Goal: Information Seeking & Learning: Learn about a topic

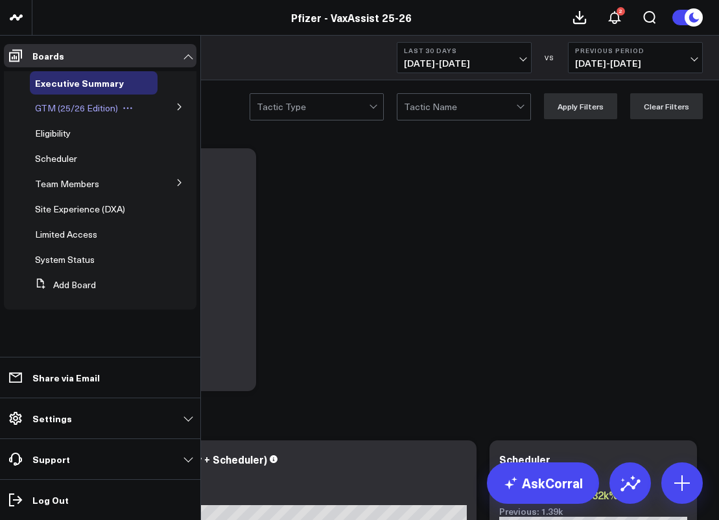
click at [111, 113] on span "GTM (25/26 Edition)" at bounding box center [76, 108] width 83 height 12
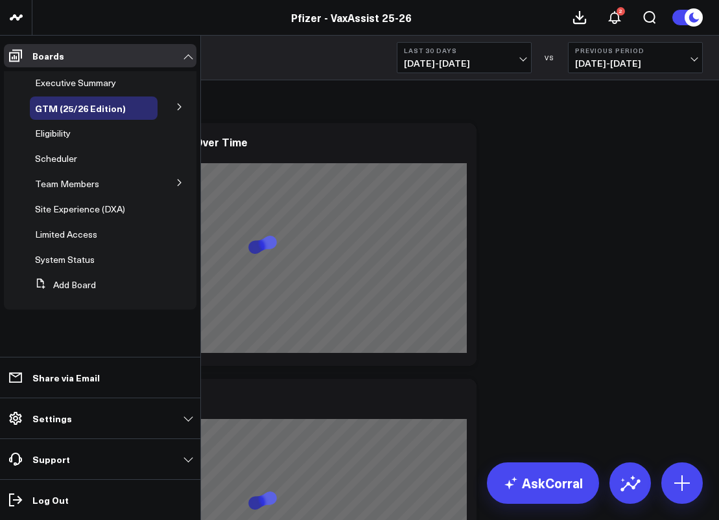
click at [184, 105] on button at bounding box center [180, 106] width 34 height 19
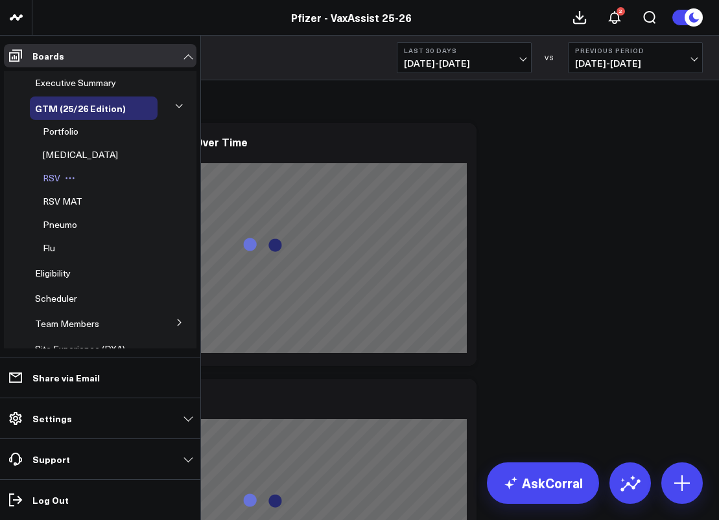
click at [45, 182] on span "RSV" at bounding box center [51, 178] width 17 height 12
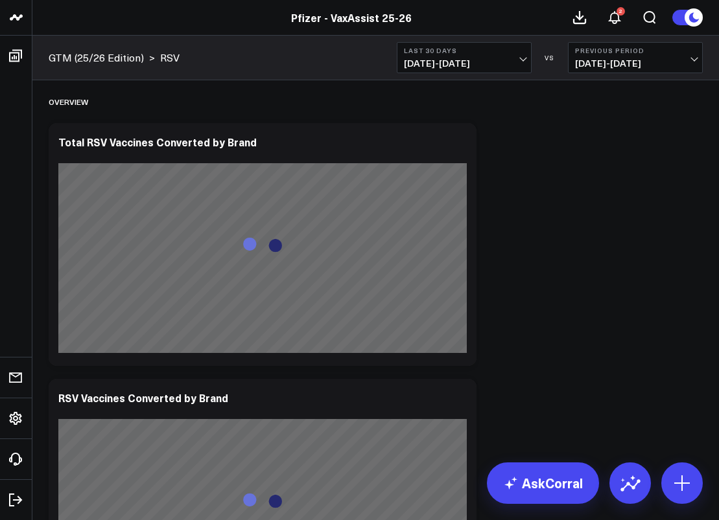
click at [523, 64] on span "08/16/25 - 09/14/25" at bounding box center [464, 63] width 121 height 10
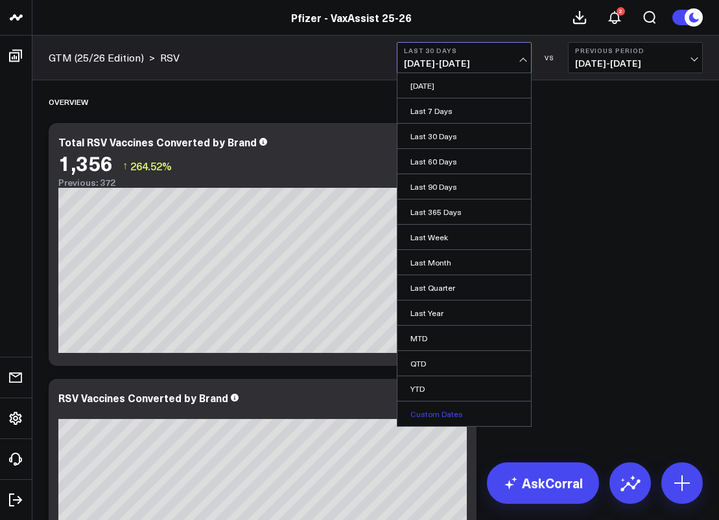
click at [438, 419] on link "Custom Dates" at bounding box center [464, 414] width 134 height 25
select select "8"
select select "2025"
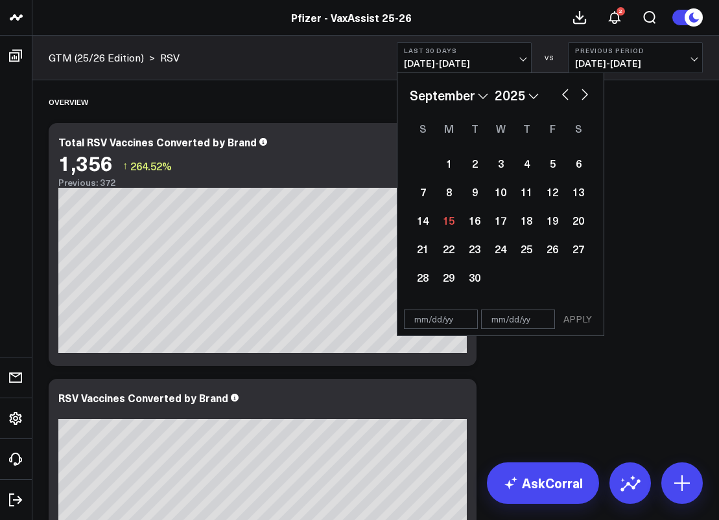
click at [475, 95] on select "January February March April May June July August September October November De…" at bounding box center [449, 95] width 78 height 19
select select "6"
select select "2025"
click at [471, 176] on div "1 2 3 4 5 6 7 8 9 10 11 12 13 14 15 16 17 18 19 20 21 22 23 24 25 26 27 28 29 3…" at bounding box center [500, 220] width 181 height 143
click at [471, 174] on div "1" at bounding box center [474, 163] width 26 height 26
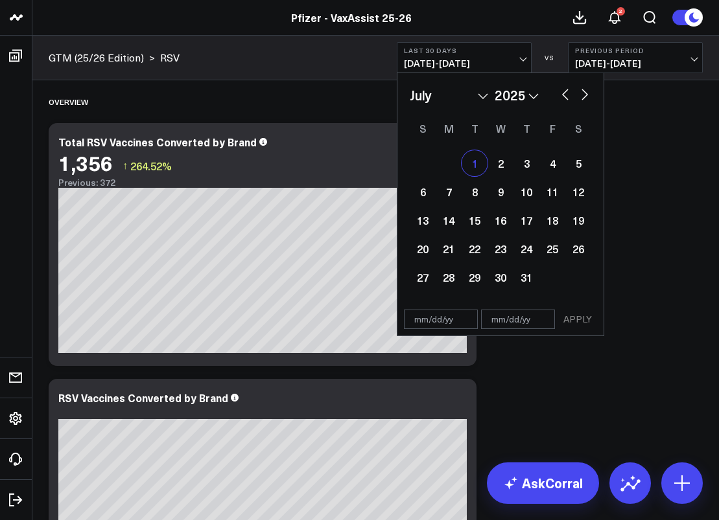
type input "07/01/25"
select select "6"
select select "2025"
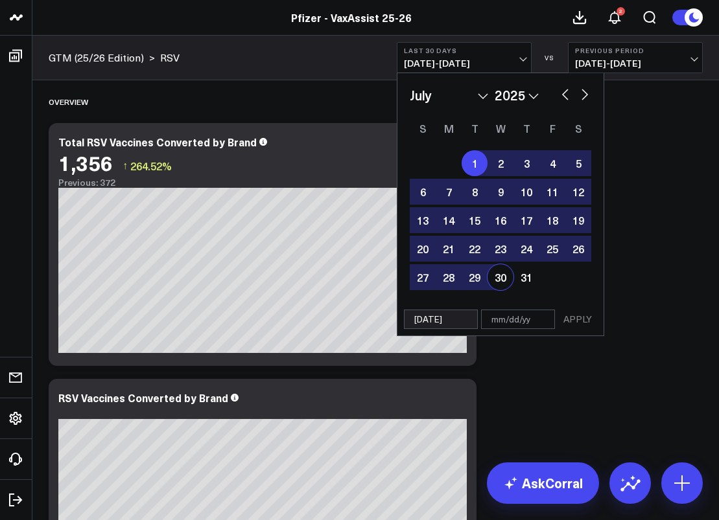
click at [520, 320] on input "text" at bounding box center [518, 319] width 74 height 19
select select "6"
select select "2025"
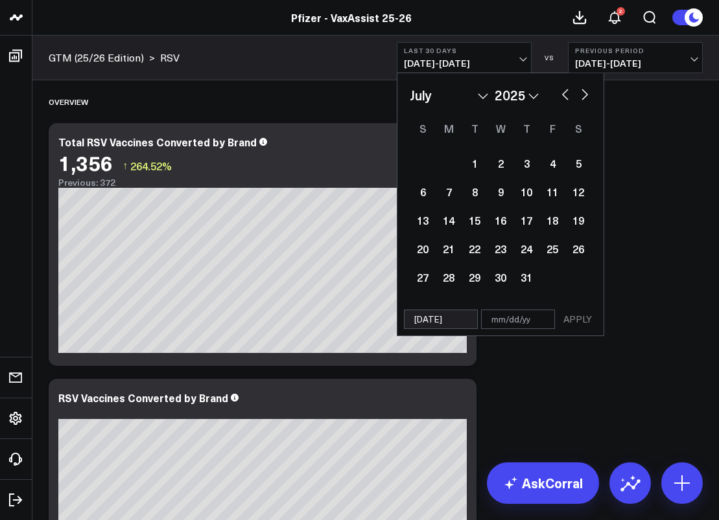
click at [587, 97] on button "button" at bounding box center [584, 94] width 13 height 16
select select "7"
select select "2025"
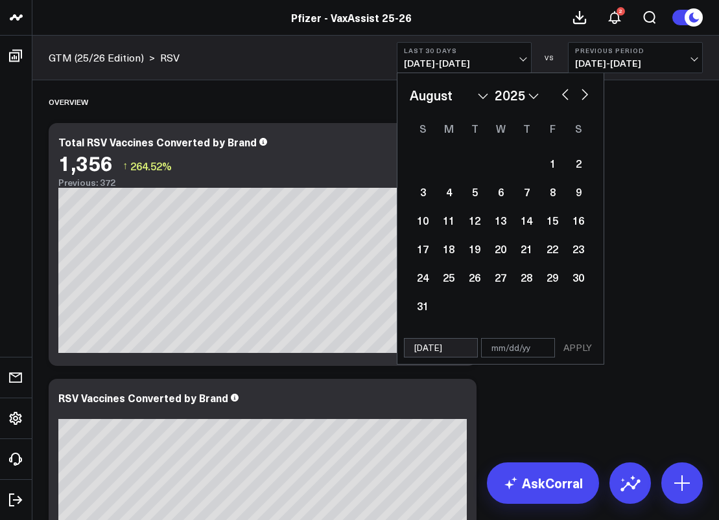
click at [587, 97] on button "button" at bounding box center [584, 94] width 13 height 16
select select "8"
select select "2025"
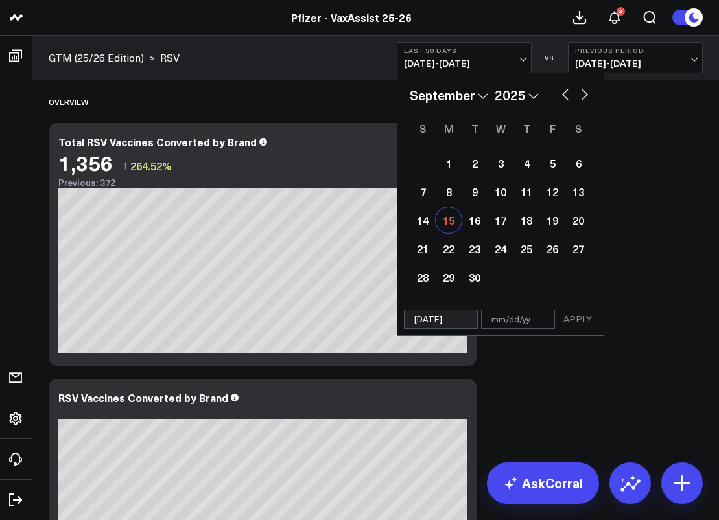
click at [452, 220] on div "15" at bounding box center [449, 220] width 26 height 26
type input "[DATE]"
select select "8"
select select "2025"
click at [423, 220] on div "14" at bounding box center [423, 220] width 26 height 26
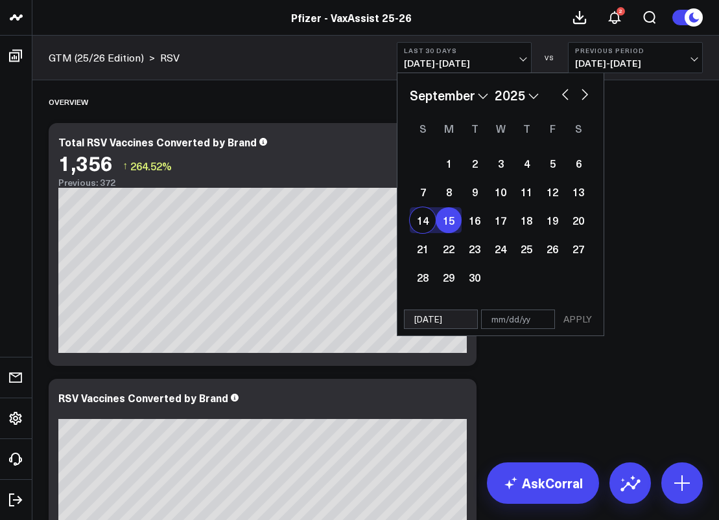
type input "09/14/25"
type input "[DATE]"
select select "8"
select select "2025"
click at [572, 317] on button "APPLY" at bounding box center [577, 319] width 39 height 19
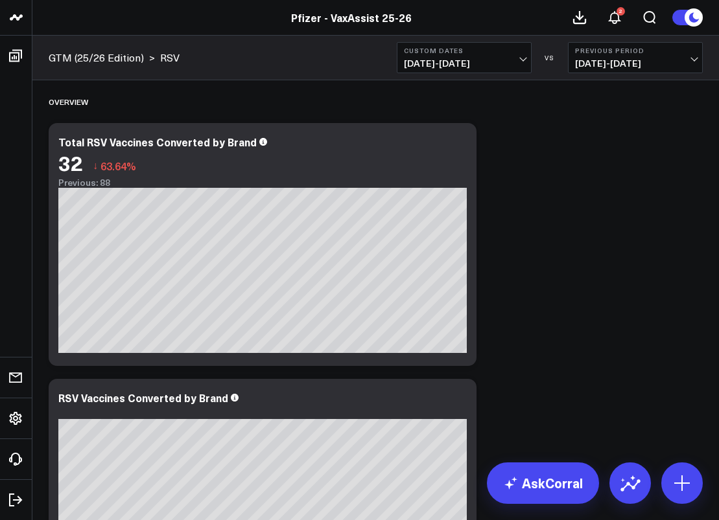
click at [526, 56] on button "Custom Dates 09/14/25 - 09/15/25" at bounding box center [464, 57] width 135 height 31
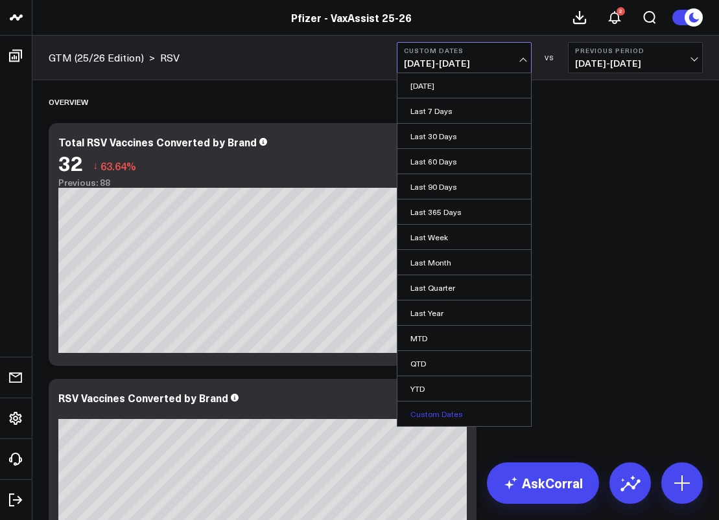
click at [448, 416] on link "Custom Dates" at bounding box center [464, 414] width 134 height 25
select select "8"
select select "2025"
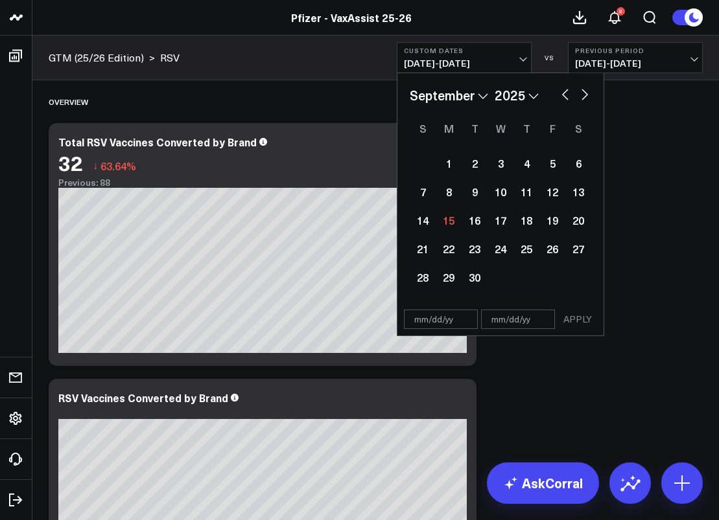
click at [482, 95] on select "January February March April May June July August September October November De…" at bounding box center [449, 95] width 78 height 19
select select "6"
select select "2025"
click at [473, 162] on div "1" at bounding box center [474, 163] width 26 height 26
type input "07/01/25"
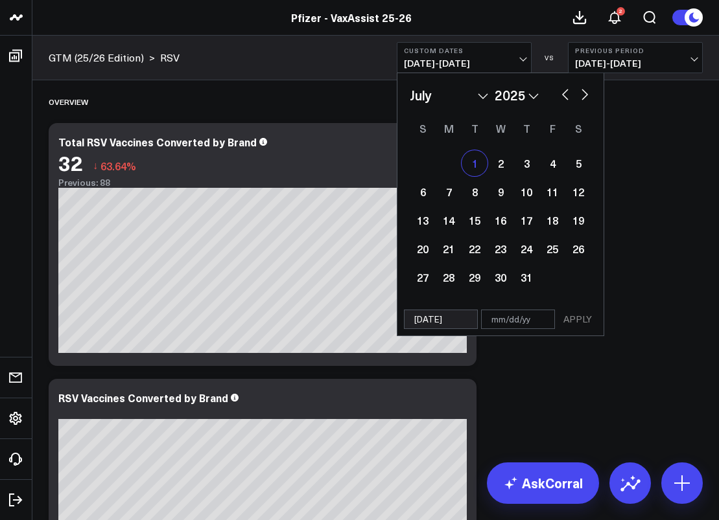
select select "6"
select select "2025"
click at [479, 169] on div "1" at bounding box center [474, 163] width 26 height 26
type input "07/01/25"
select select "6"
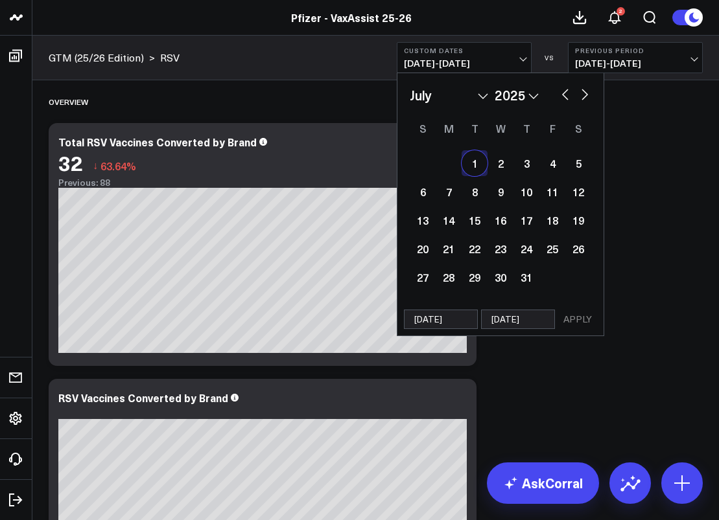
select select "2025"
click at [433, 64] on span "09/14/25 - 09/15/25" at bounding box center [464, 63] width 121 height 10
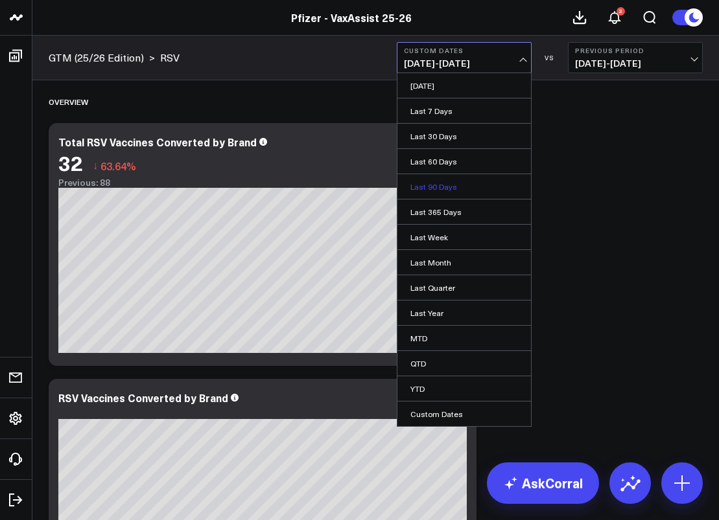
click at [443, 187] on link "Last 90 Days" at bounding box center [464, 186] width 134 height 25
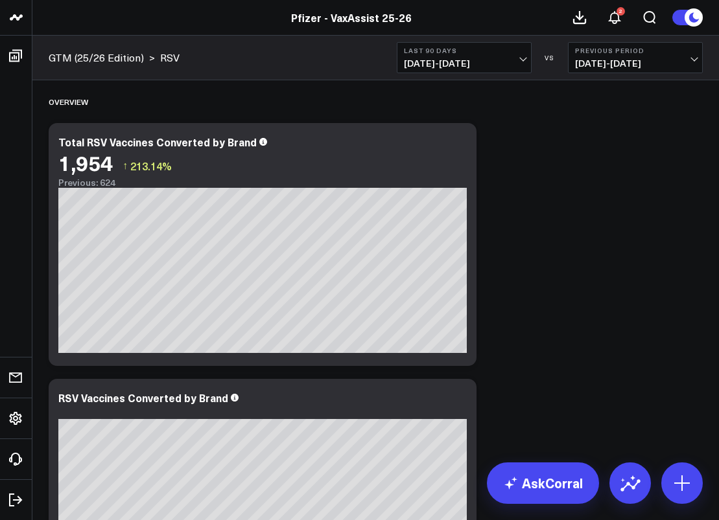
click at [515, 58] on span "06/17/25 - 09/14/25" at bounding box center [464, 63] width 121 height 10
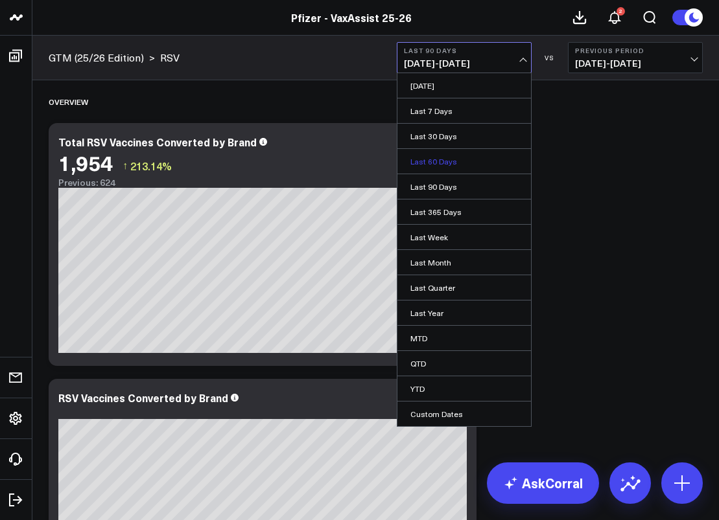
click at [480, 169] on link "Last 60 Days" at bounding box center [464, 161] width 134 height 25
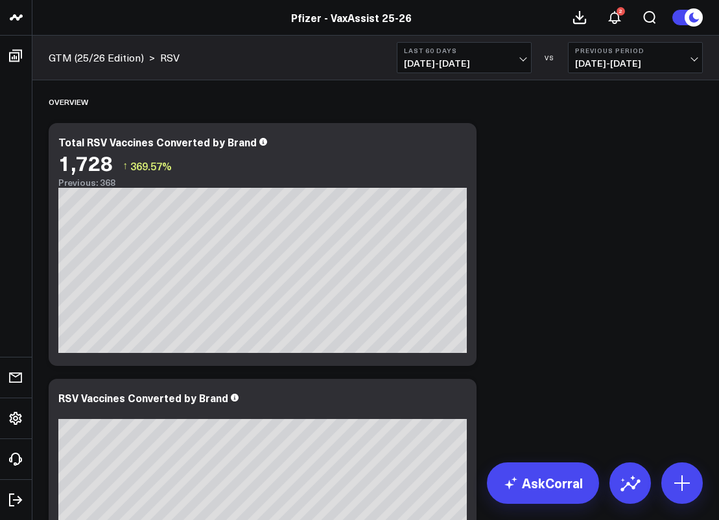
click at [513, 63] on span "07/17/25 - 09/14/25" at bounding box center [464, 63] width 121 height 10
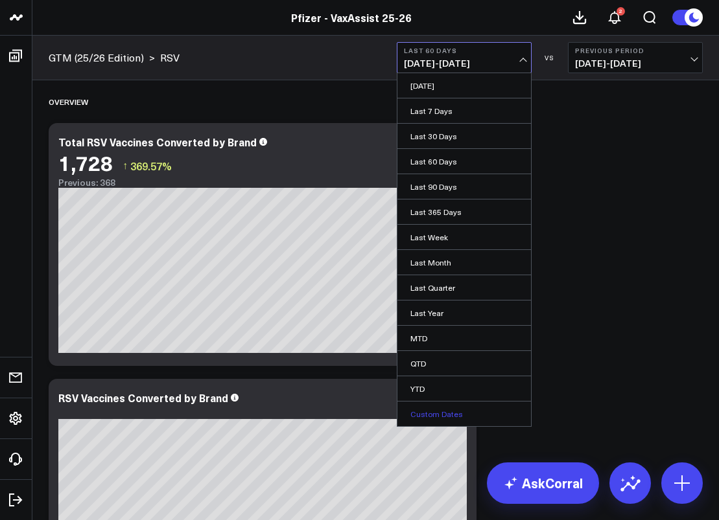
click at [432, 410] on link "Custom Dates" at bounding box center [464, 414] width 134 height 25
select select "8"
select select "2025"
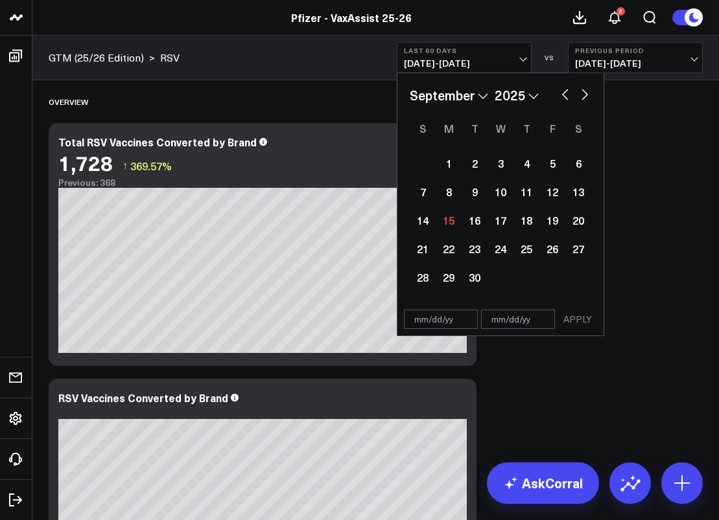
click at [458, 97] on select "January February March April May June July August September October November De…" at bounding box center [449, 95] width 78 height 19
click at [425, 319] on input "text" at bounding box center [441, 319] width 74 height 19
select select "8"
select select "2025"
type input "07/01/20"
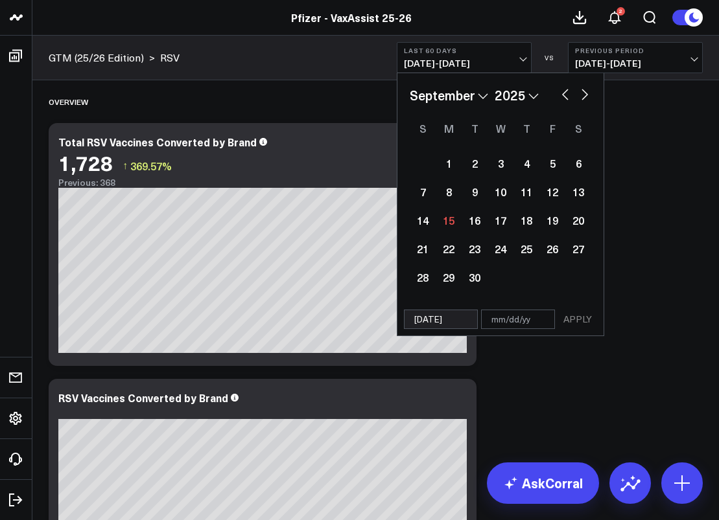
select select "6"
select select "2020"
type input "07/01/25"
select select "6"
select select "2025"
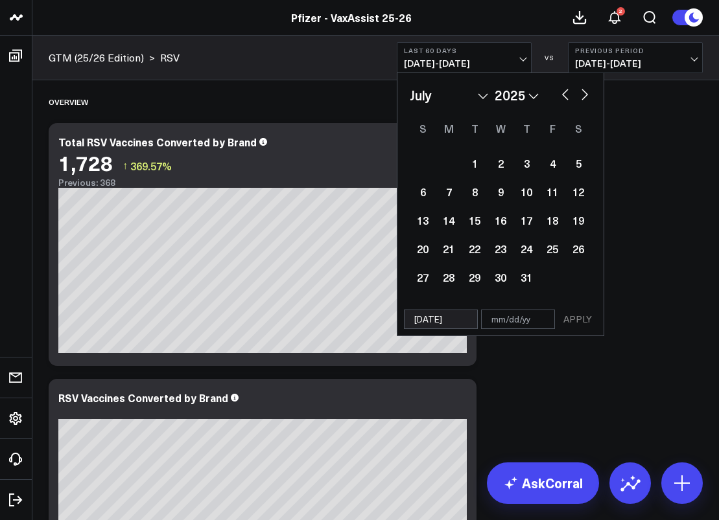
type input "07/01/25"
click at [518, 323] on input "text" at bounding box center [518, 319] width 74 height 19
select select "6"
select select "2025"
type input "0"
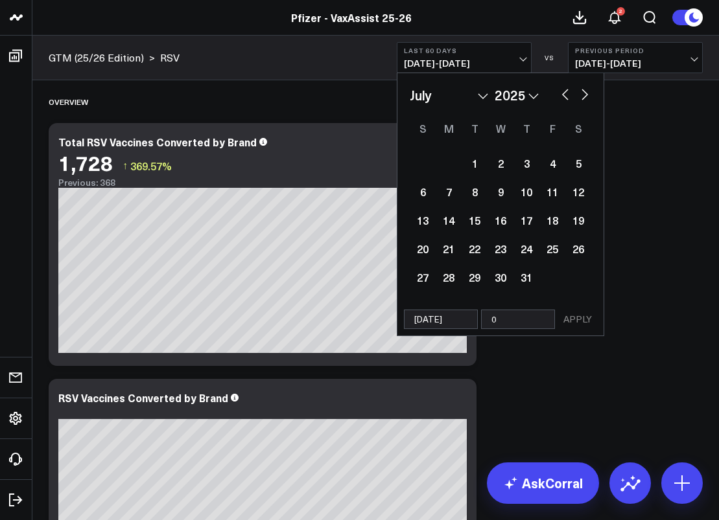
select select "6"
select select "2025"
type input "09"
select select "6"
select select "2025"
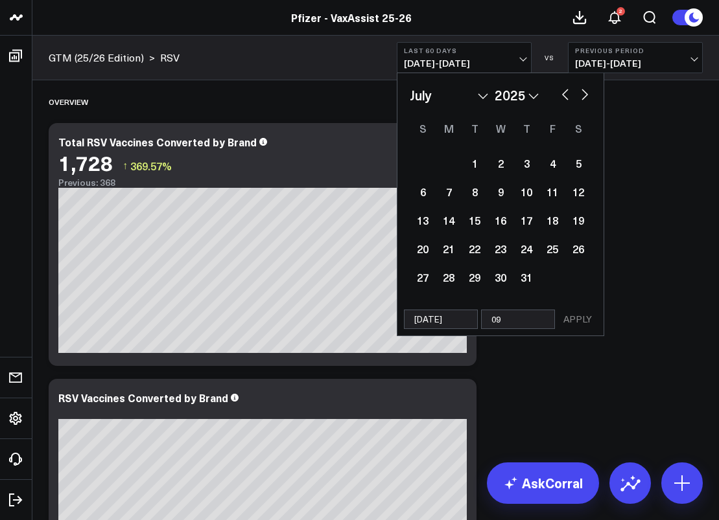
type input "09/"
select select "6"
select select "2025"
type input "09/14/"
select select "6"
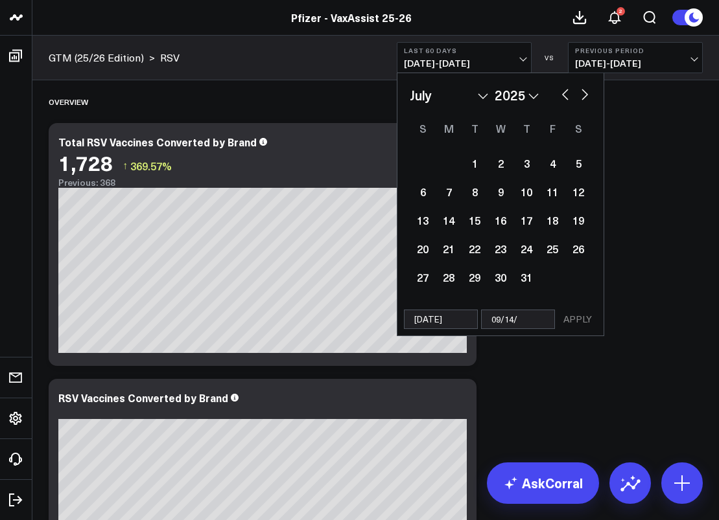
select select "2025"
type input "09/14/20"
select select "6"
select select "2025"
type input "09/14/2"
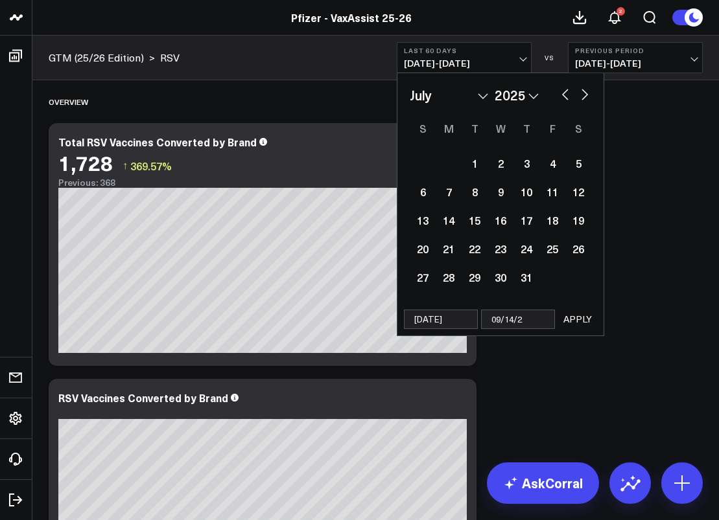
select select "6"
select select "2025"
type input "09/14/25"
select select "6"
select select "2025"
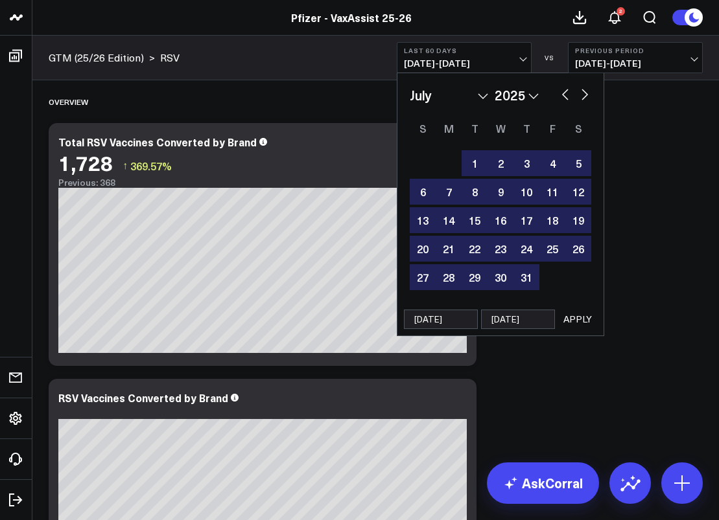
type input "09/14/25"
click at [569, 322] on button "APPLY" at bounding box center [577, 319] width 39 height 19
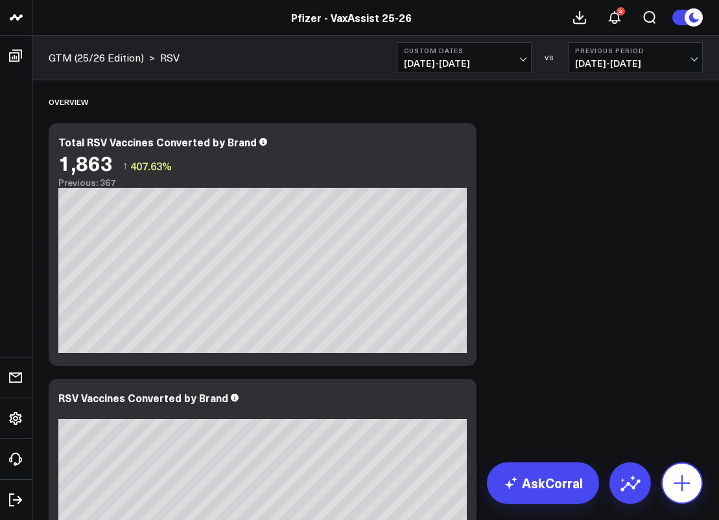
click at [671, 489] on icon at bounding box center [681, 483] width 21 height 21
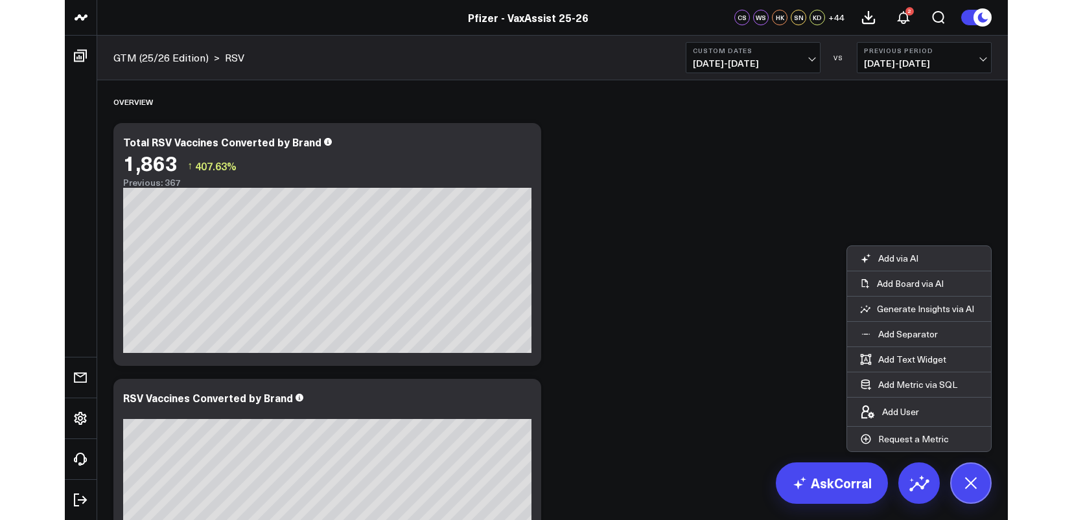
scroll to position [145, 0]
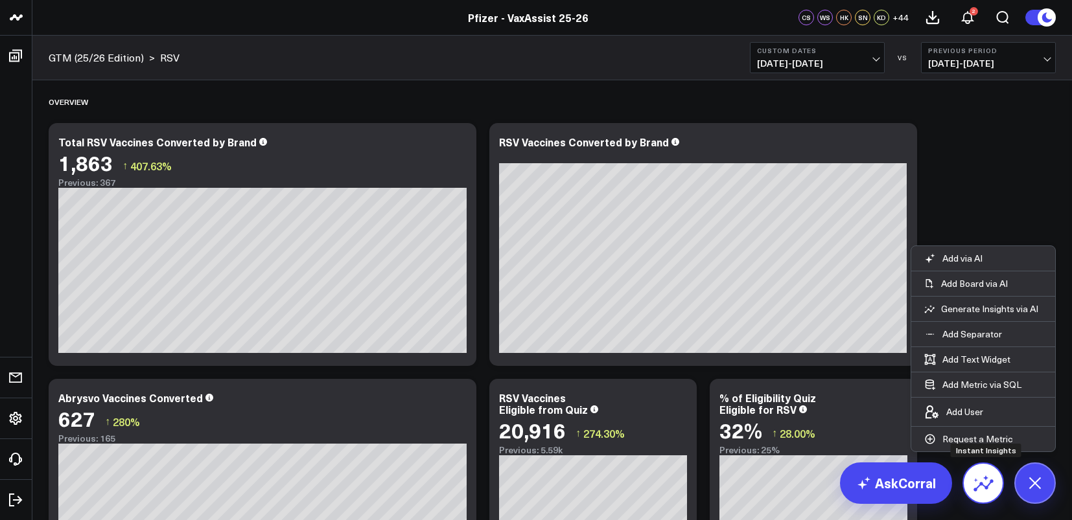
click at [718, 474] on icon at bounding box center [983, 483] width 21 height 21
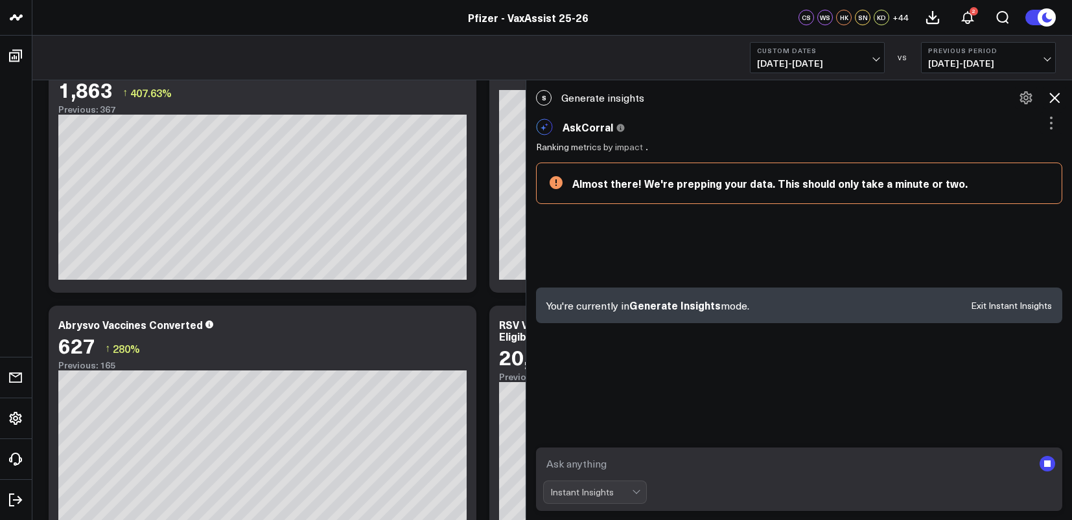
scroll to position [90, 0]
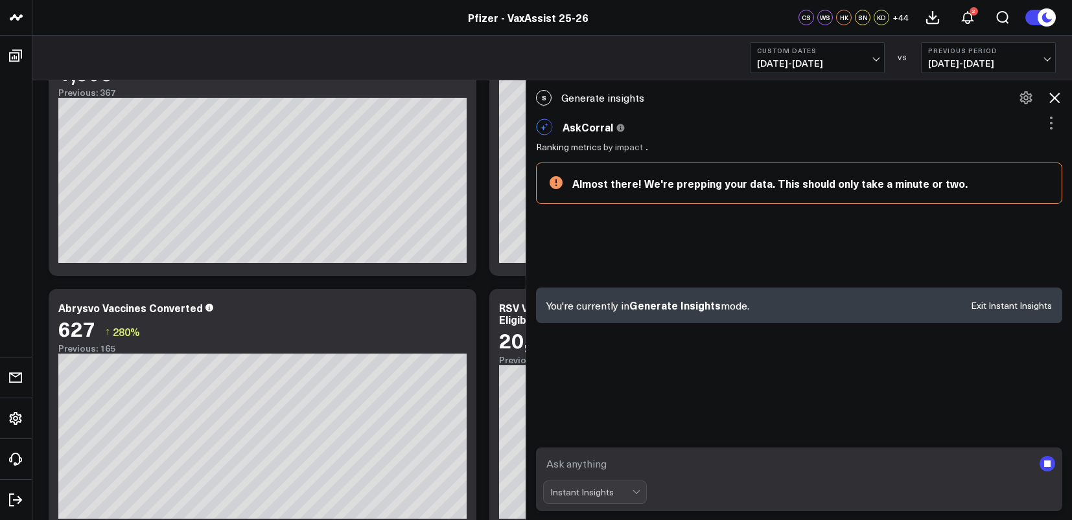
click at [718, 99] on icon at bounding box center [1055, 98] width 16 height 16
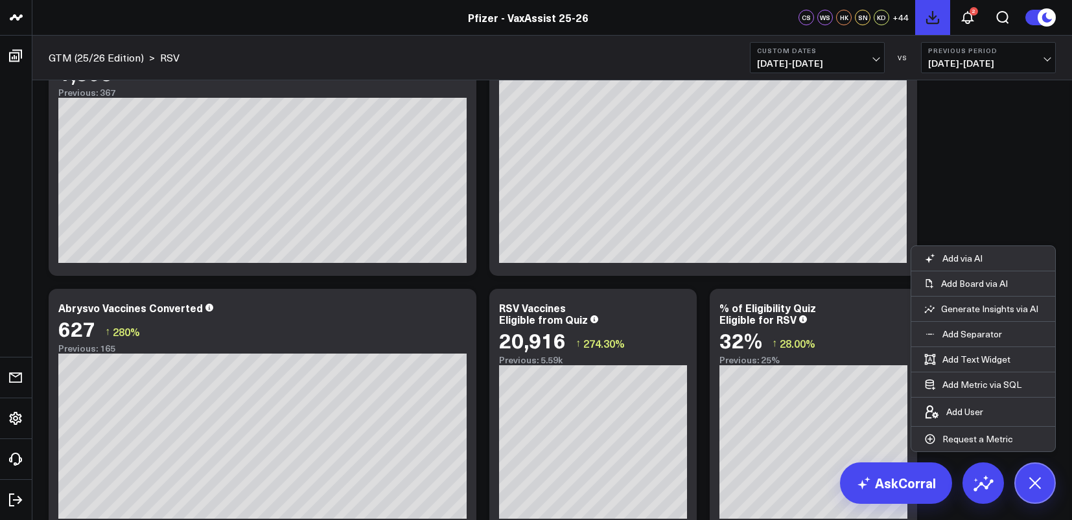
click at [718, 27] on button at bounding box center [932, 17] width 35 height 35
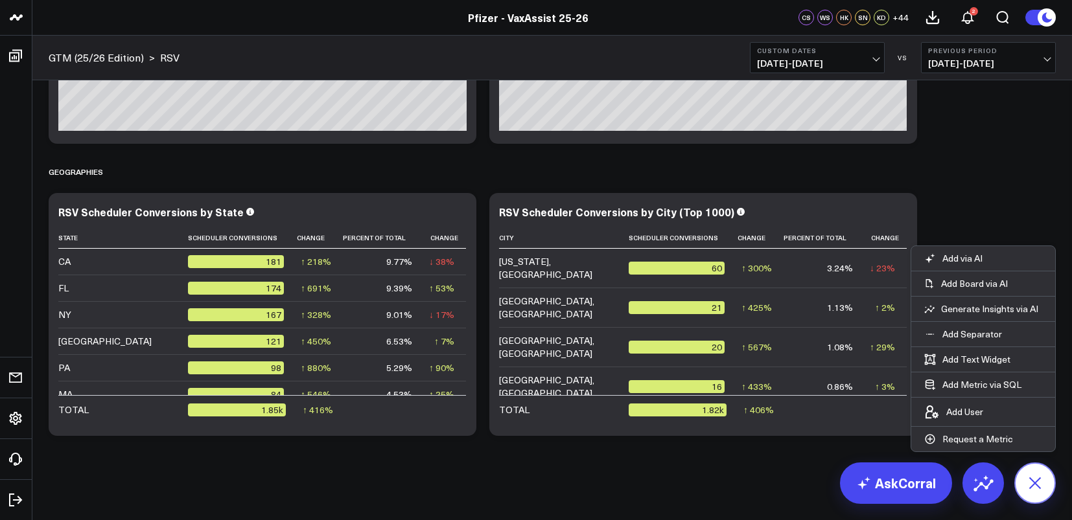
scroll to position [284, 0]
click at [718, 481] on icon at bounding box center [1034, 483] width 29 height 29
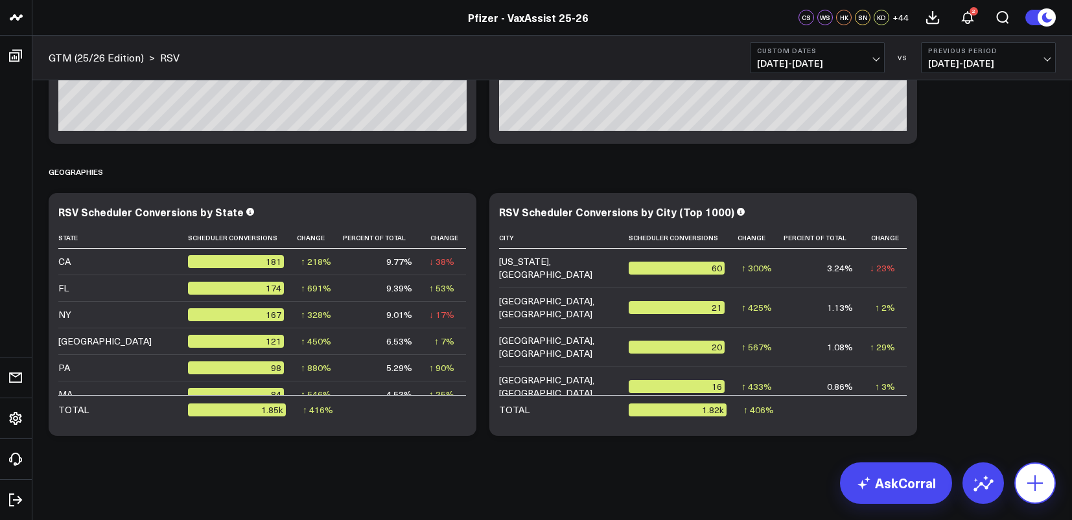
scroll to position [366, 0]
click at [718, 488] on icon at bounding box center [1035, 483] width 21 height 21
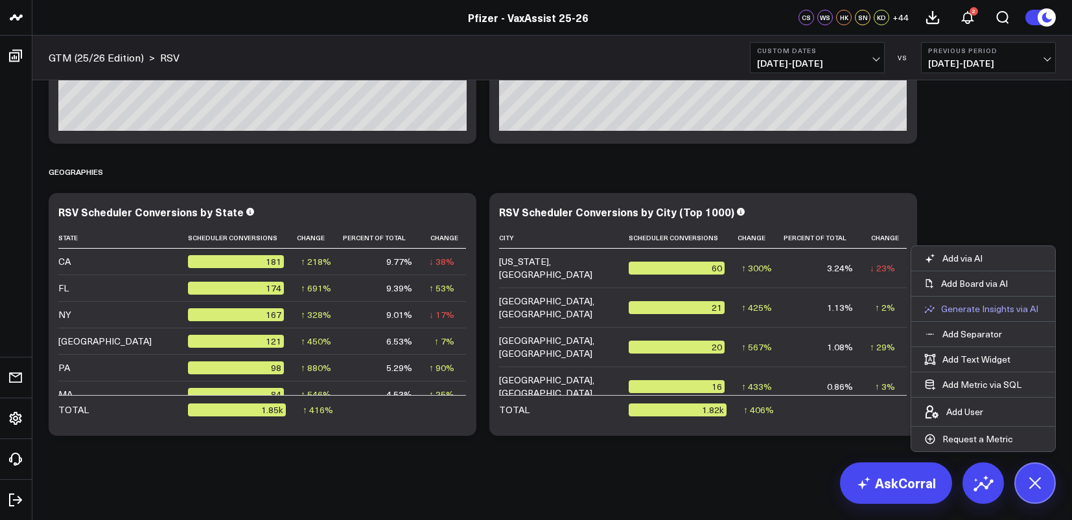
scroll to position [414, 0]
click at [718, 315] on button "Generate Insights via AI" at bounding box center [983, 309] width 144 height 25
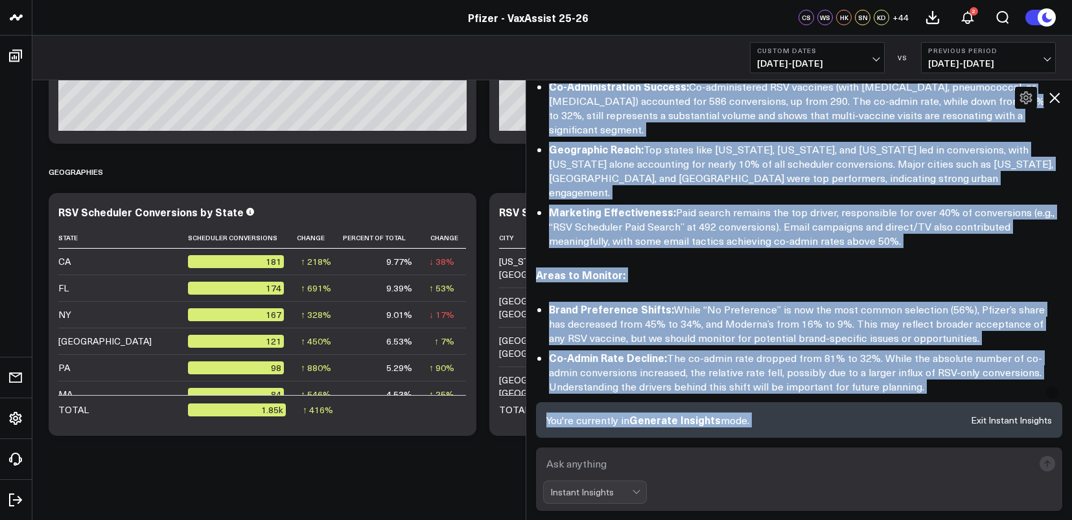
scroll to position [565, 0]
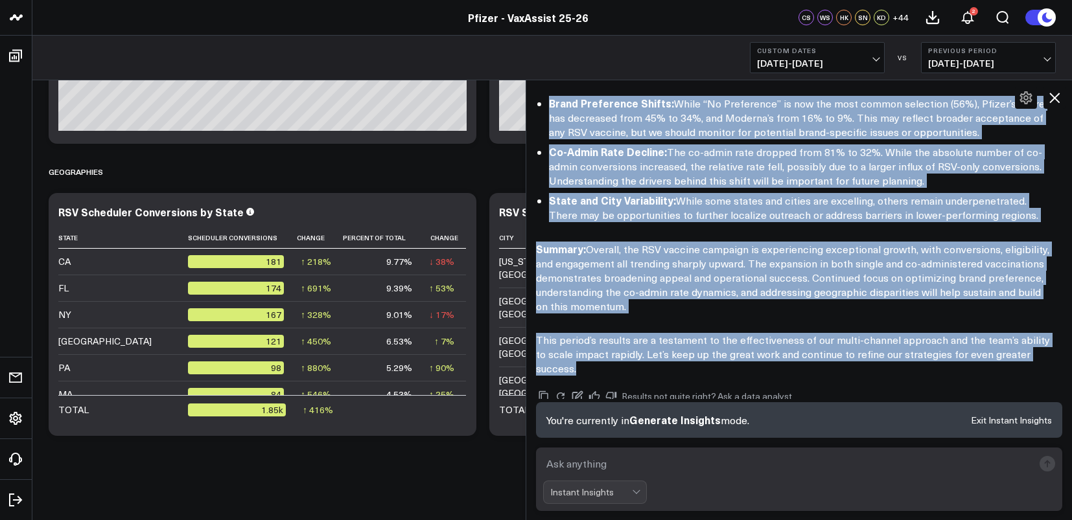
drag, startPoint x: 536, startPoint y: 167, endPoint x: 1058, endPoint y: 312, distance: 541.6
copy div "Here’s a high-level, executive summary of the RSV vaccine performance for the p…"
click at [718, 15] on button at bounding box center [932, 17] width 35 height 35
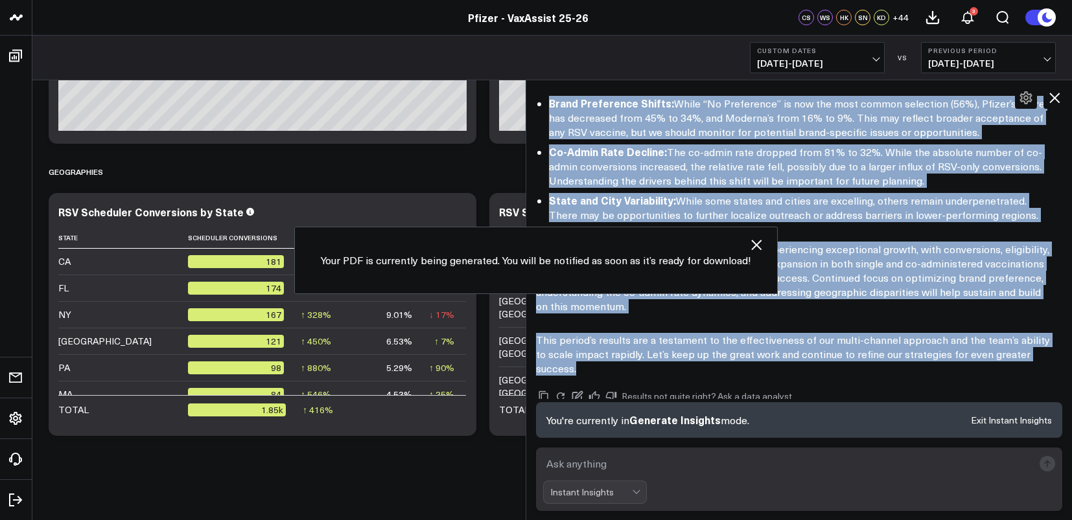
click at [718, 243] on icon "button" at bounding box center [756, 245] width 10 height 10
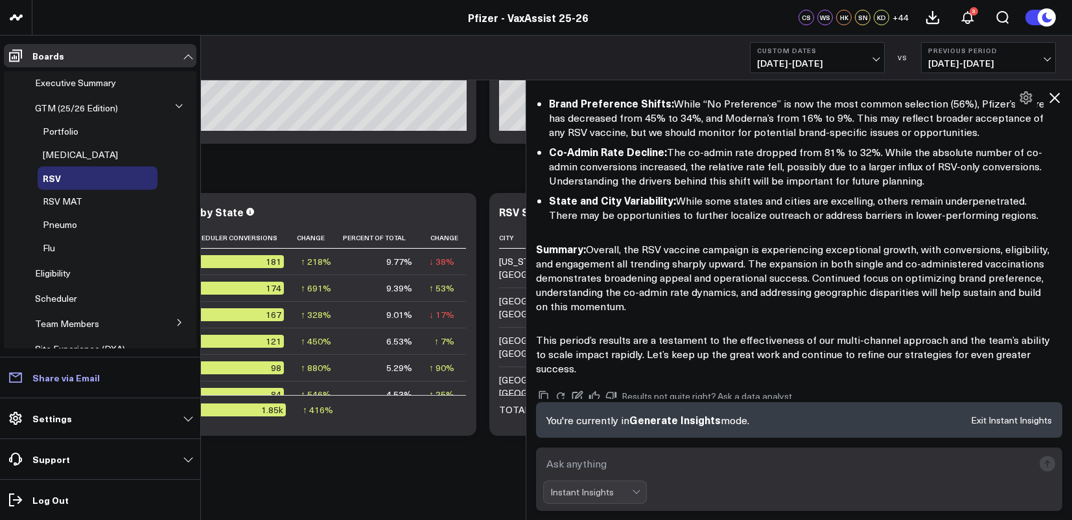
click at [64, 377] on p "Share via Email" at bounding box center [65, 378] width 67 height 10
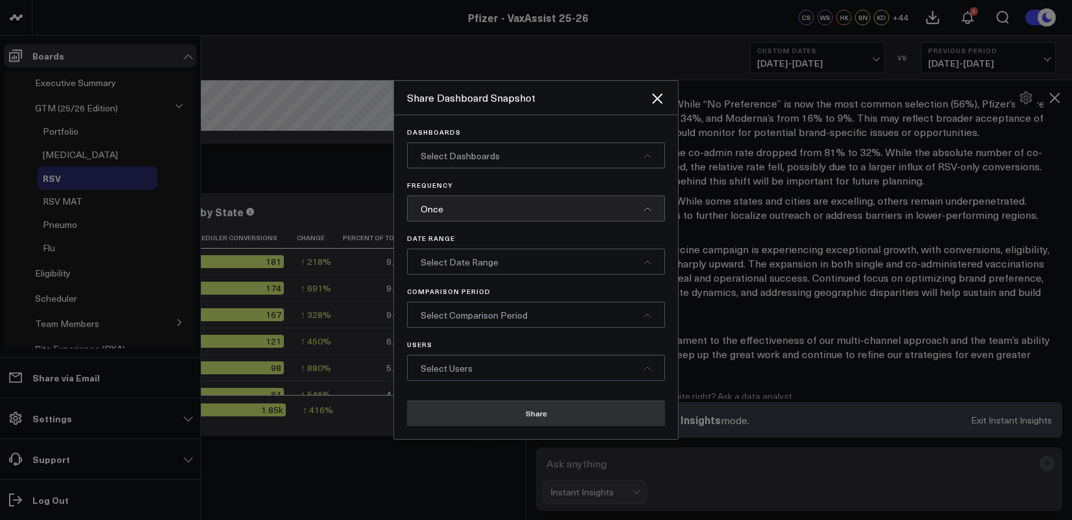
click at [539, 146] on div "Select Dashboards" at bounding box center [536, 156] width 258 height 26
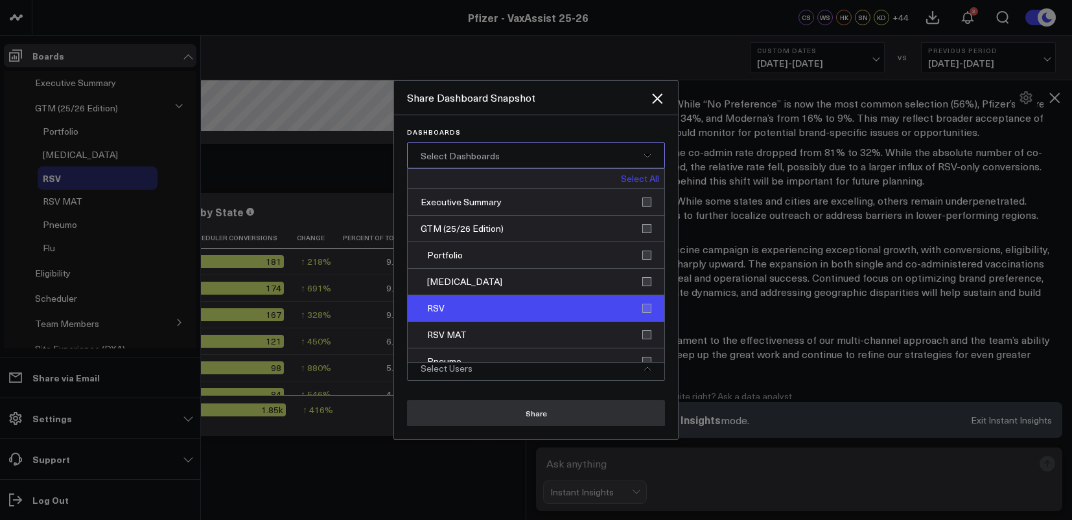
click at [642, 308] on div "RSV" at bounding box center [536, 309] width 257 height 27
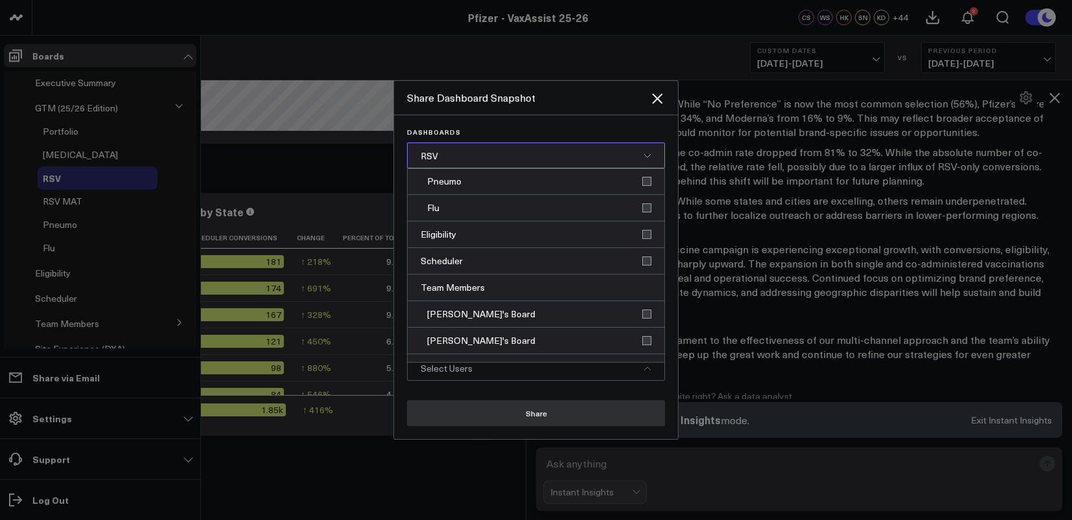
scroll to position [278, 0]
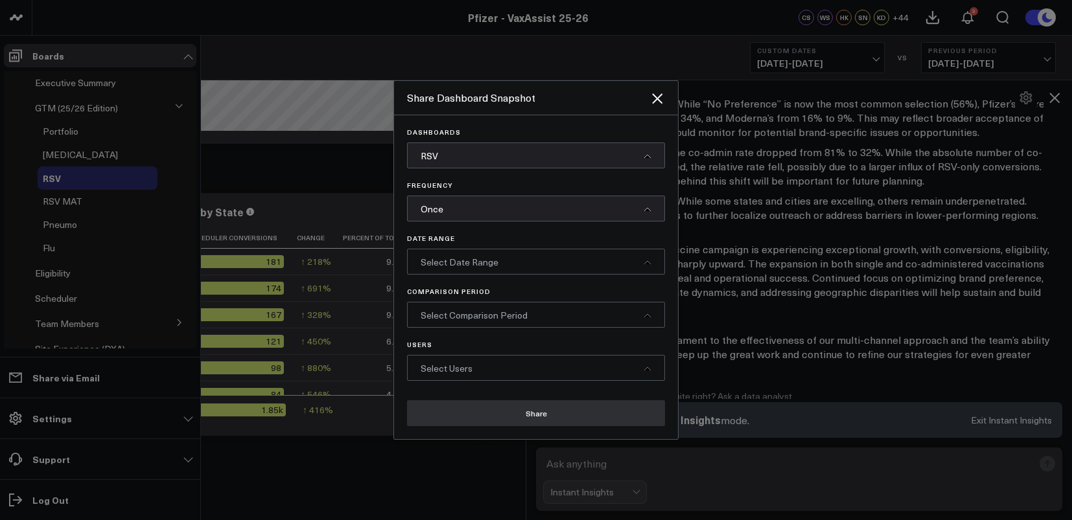
click at [586, 411] on button "Share" at bounding box center [536, 414] width 258 height 26
click at [549, 262] on div "Select Date Range" at bounding box center [536, 262] width 258 height 26
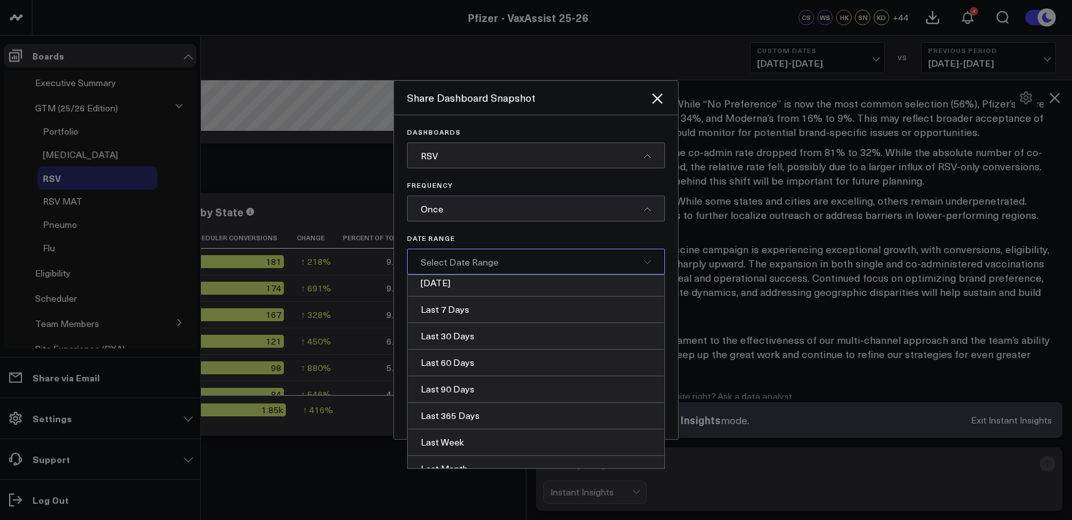
scroll to position [0, 0]
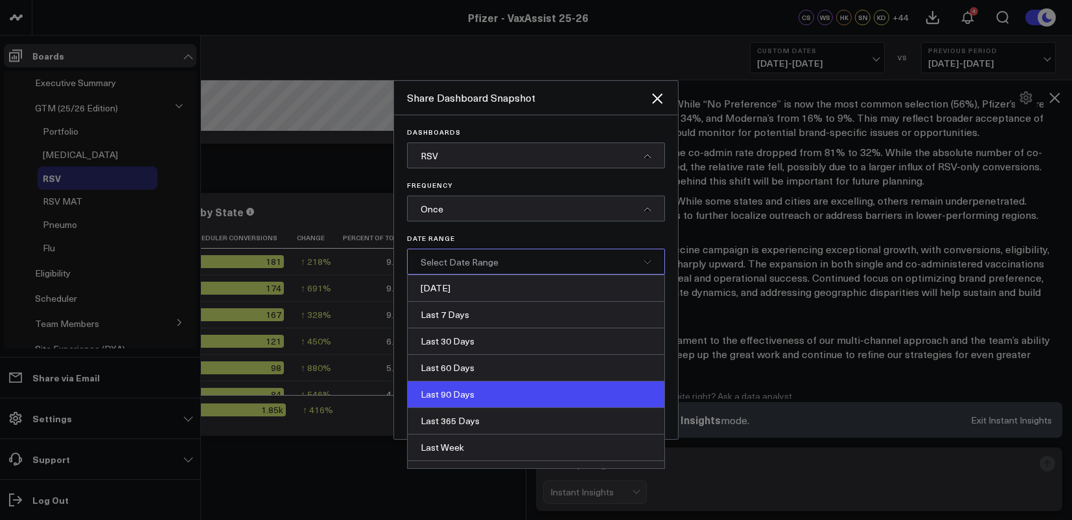
click at [460, 392] on div "Last 90 Days" at bounding box center [536, 395] width 257 height 27
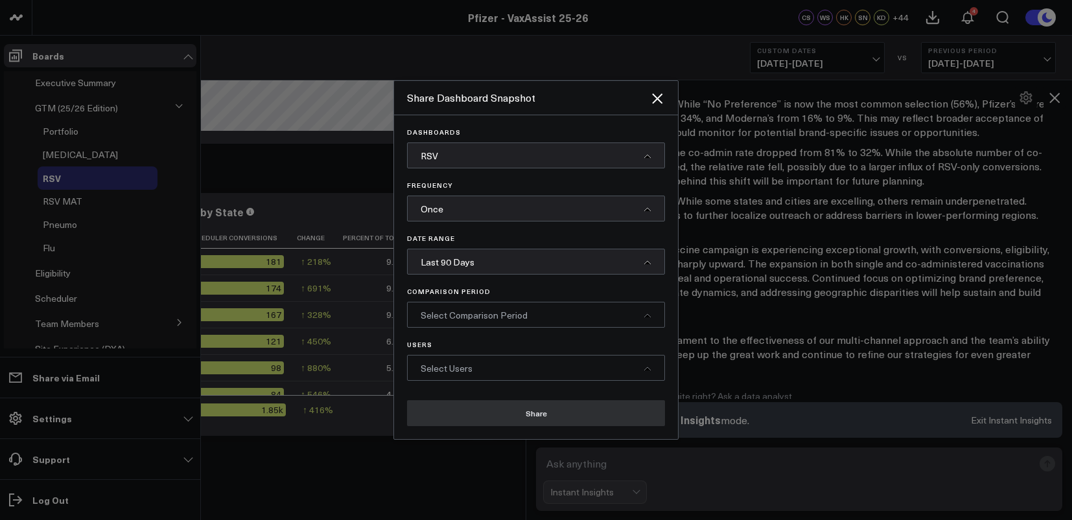
click at [500, 367] on div "Select Users" at bounding box center [536, 368] width 258 height 26
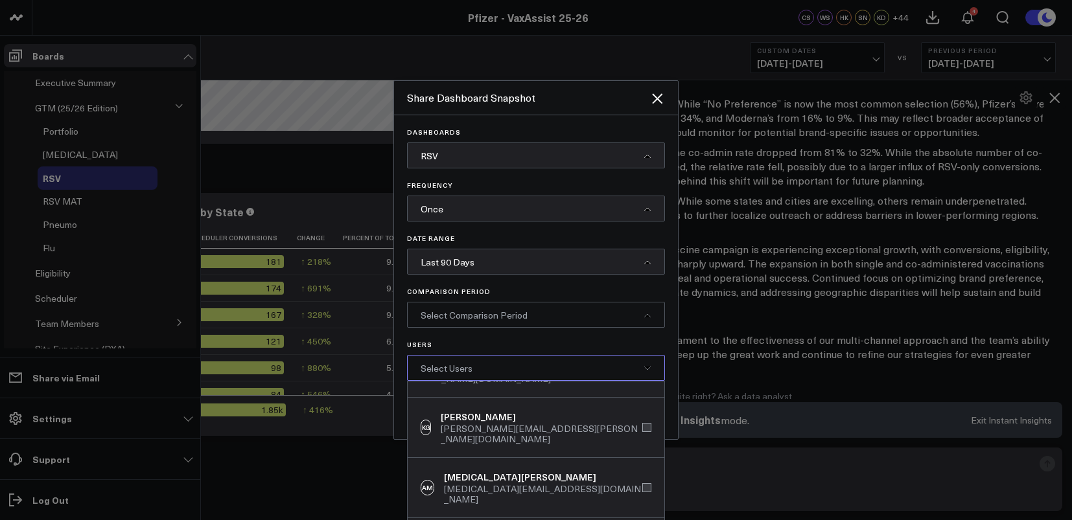
scroll to position [55, 0]
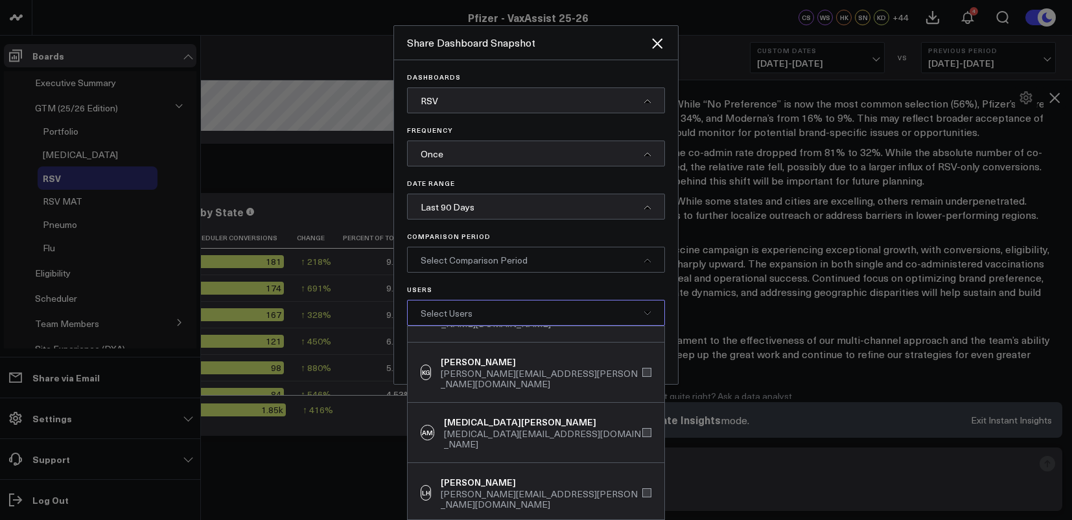
click at [718, 499] on div at bounding box center [536, 260] width 1072 height 520
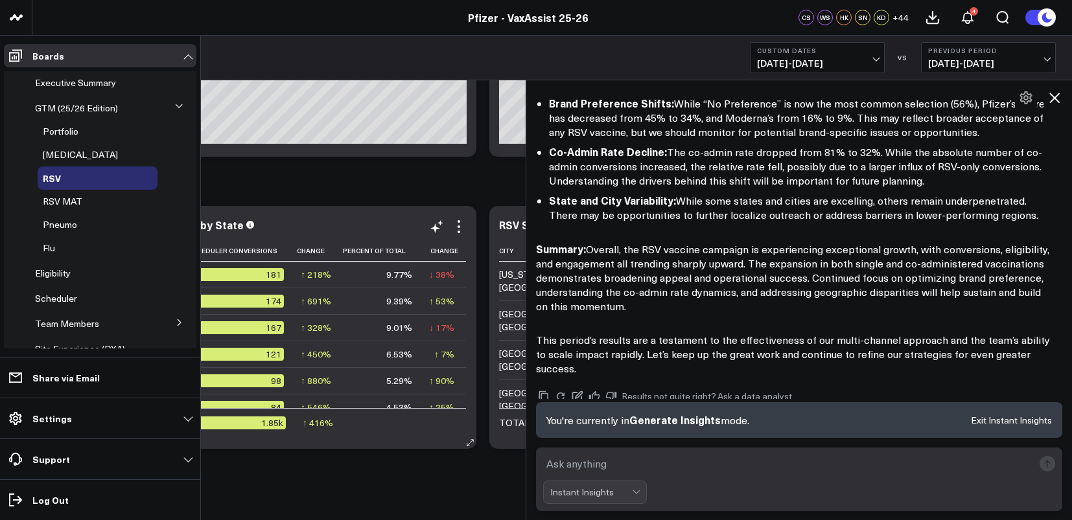
scroll to position [2087, 0]
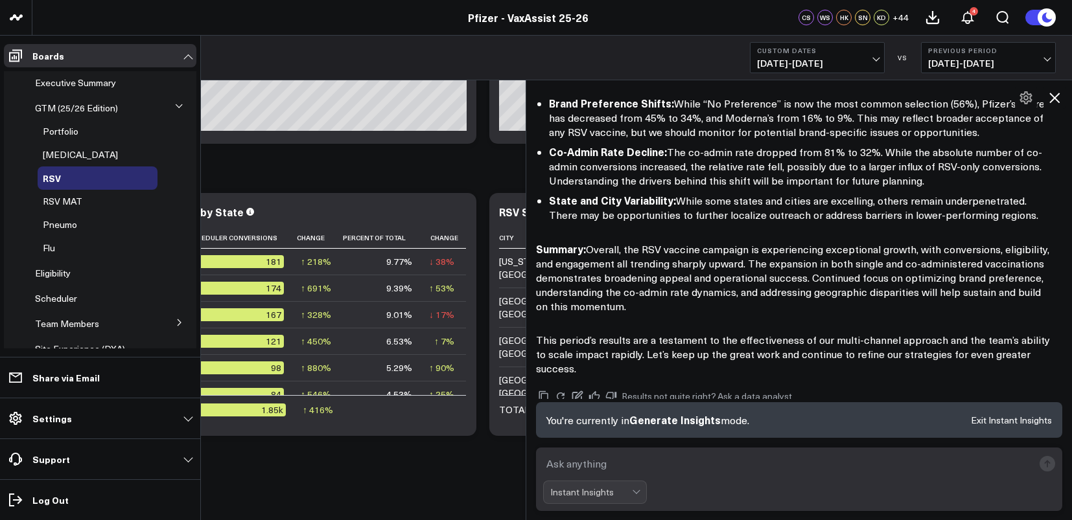
click at [718, 100] on icon at bounding box center [1055, 98] width 16 height 16
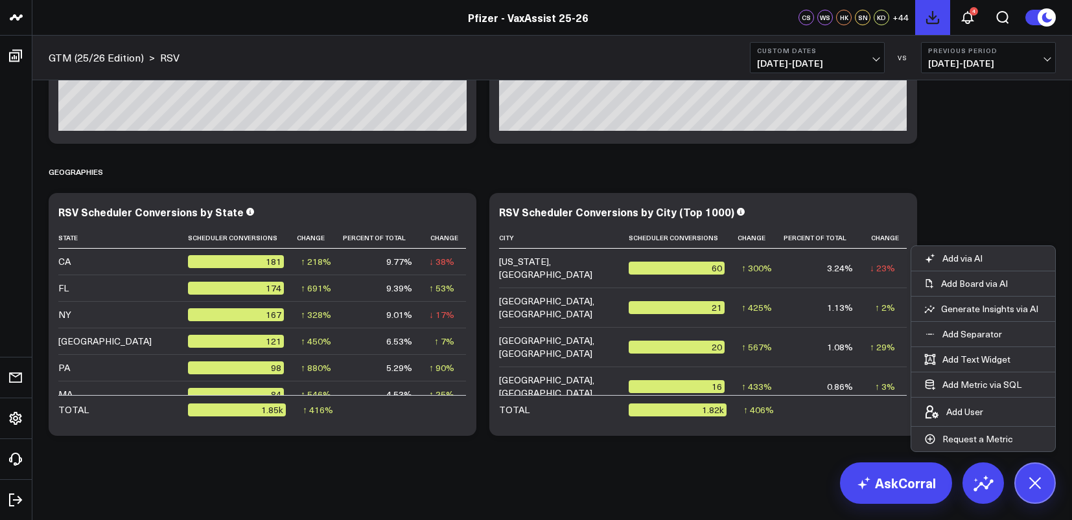
click at [718, 18] on icon at bounding box center [933, 18] width 16 height 16
click at [718, 16] on icon at bounding box center [968, 18] width 16 height 16
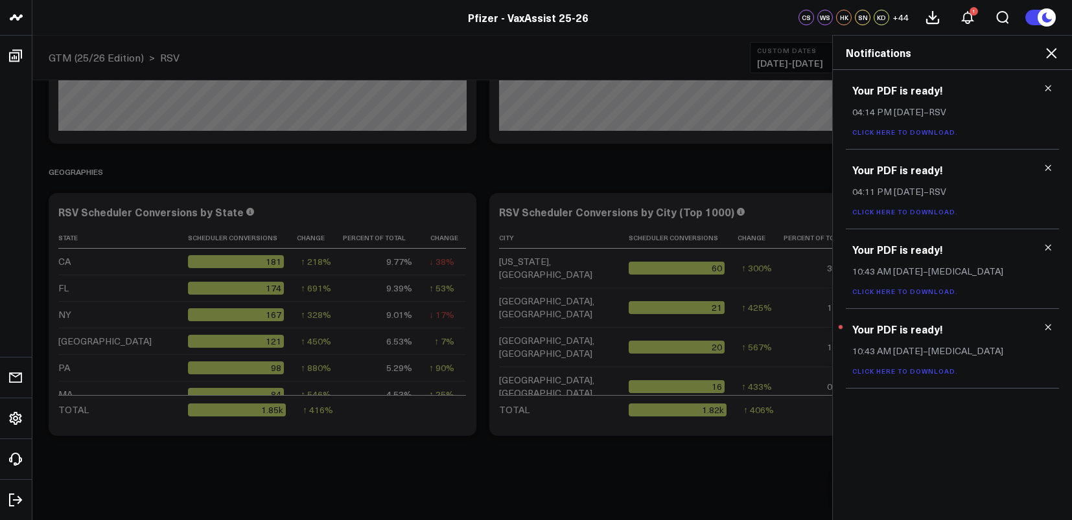
click at [718, 132] on link "Click here to download." at bounding box center [905, 132] width 106 height 9
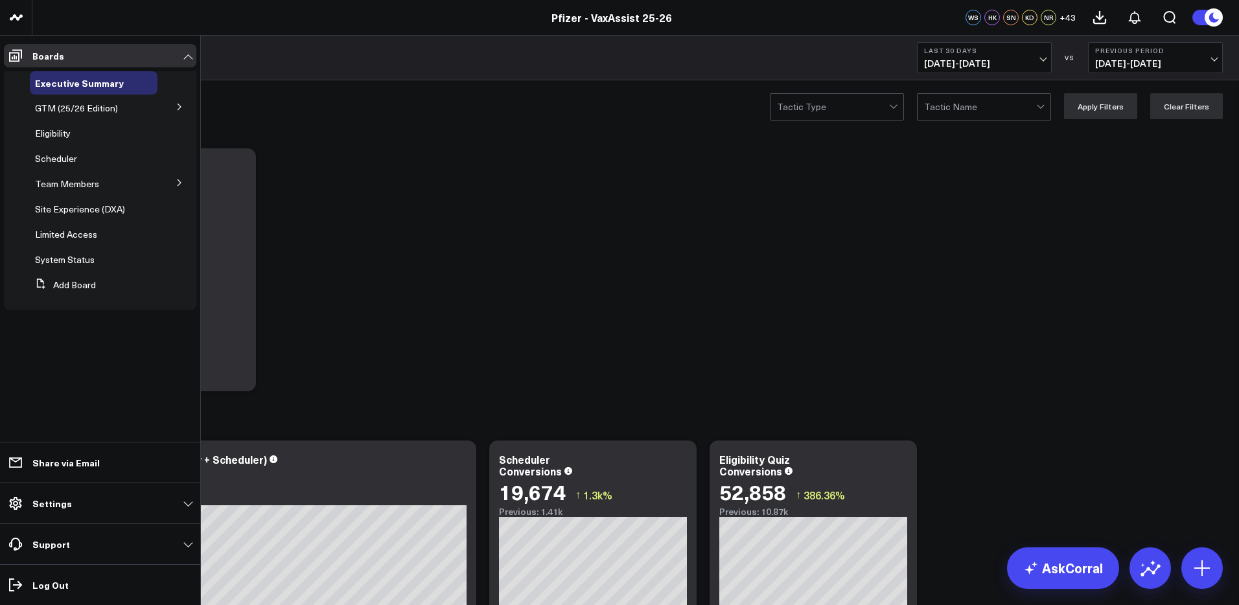
click at [176, 106] on icon at bounding box center [180, 107] width 8 height 8
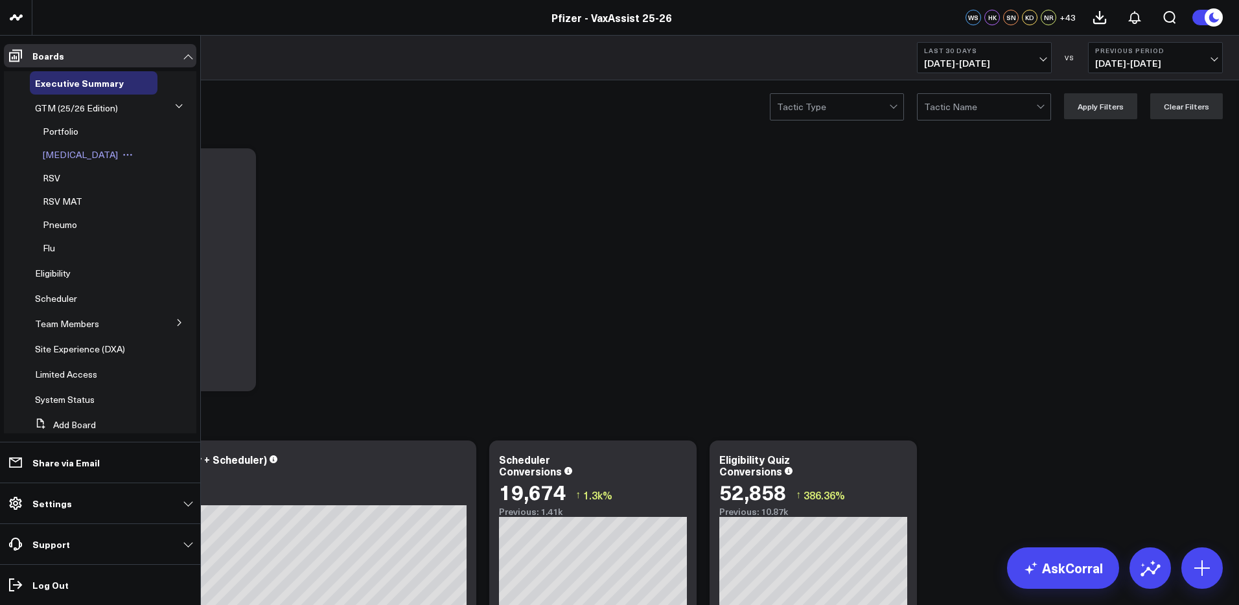
click at [78, 154] on span "[MEDICAL_DATA]" at bounding box center [80, 154] width 75 height 12
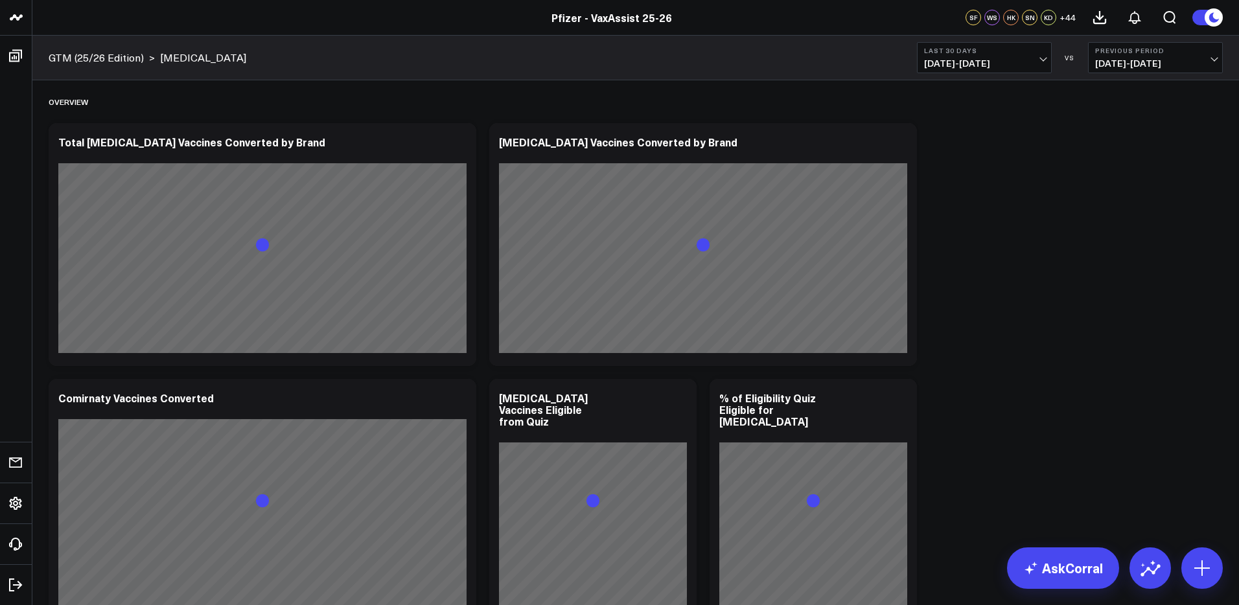
click at [1027, 58] on span "08/17/25 - 09/15/25" at bounding box center [984, 63] width 121 height 10
click at [959, 114] on link "Last 7 Days" at bounding box center [985, 111] width 134 height 25
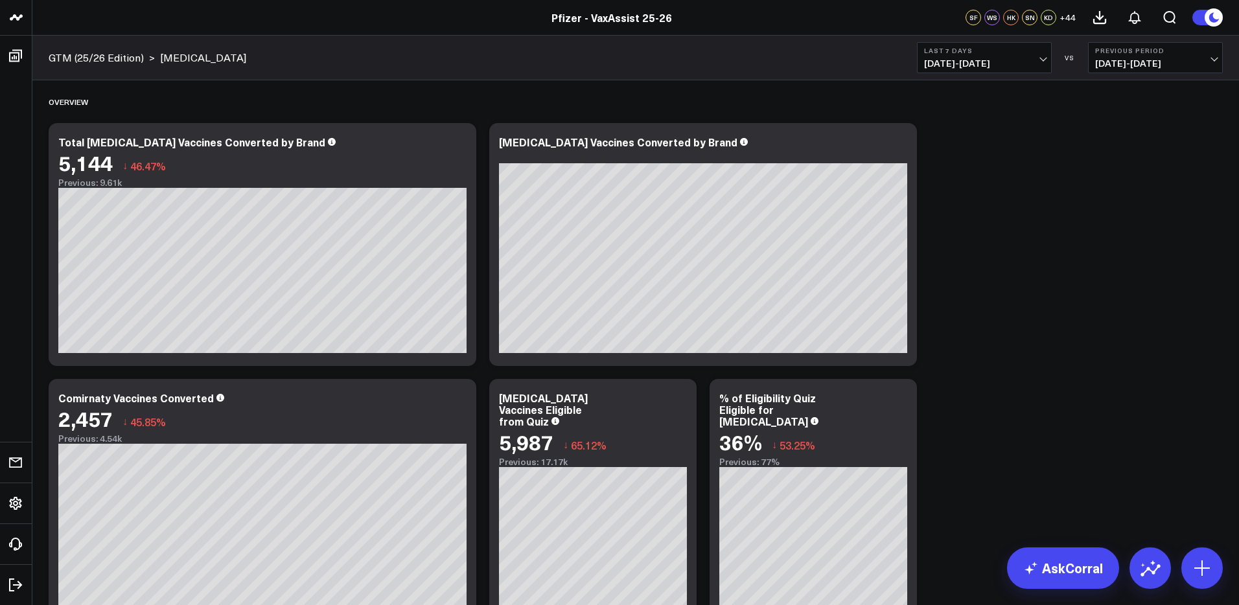
click at [1038, 59] on span "09/09/25 - 09/15/25" at bounding box center [984, 63] width 121 height 10
click at [962, 139] on link "Last 30 Days" at bounding box center [985, 136] width 134 height 25
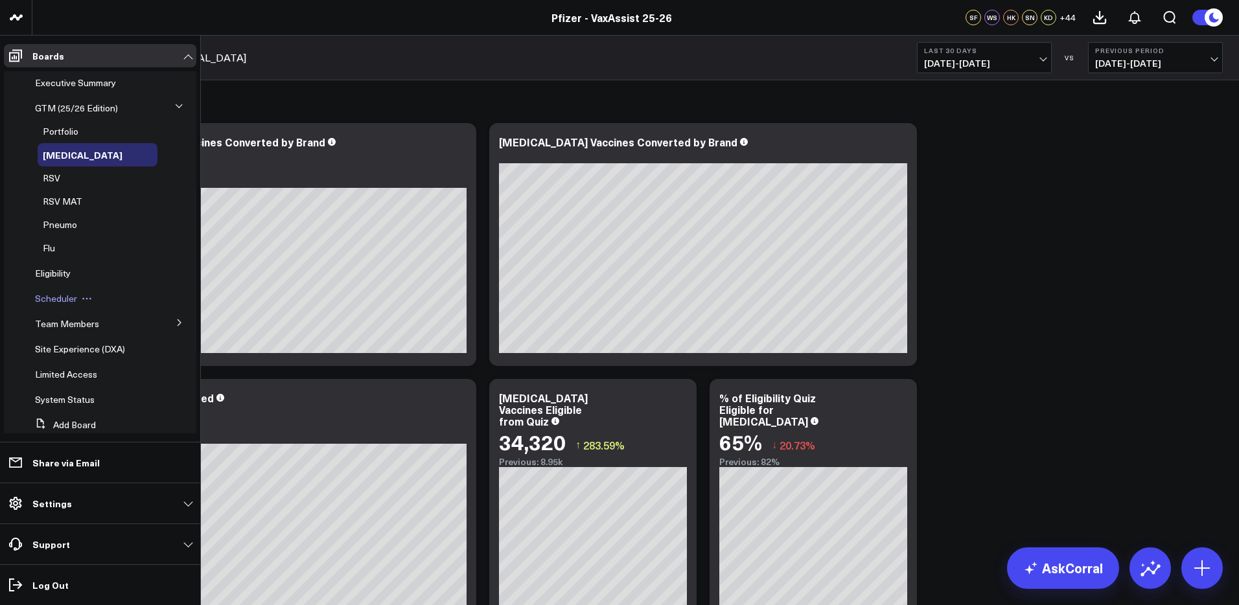
click at [60, 297] on span "Scheduler" at bounding box center [56, 298] width 42 height 12
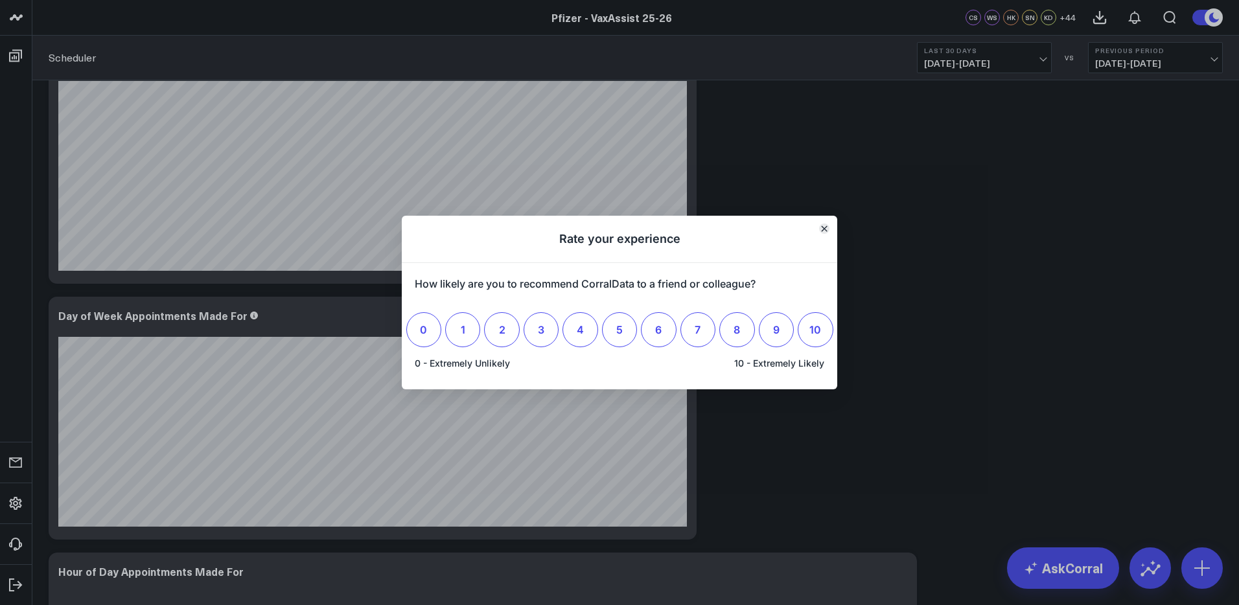
click at [824, 227] on icon "Close" at bounding box center [824, 228] width 5 height 5
